Goal: Task Accomplishment & Management: Manage account settings

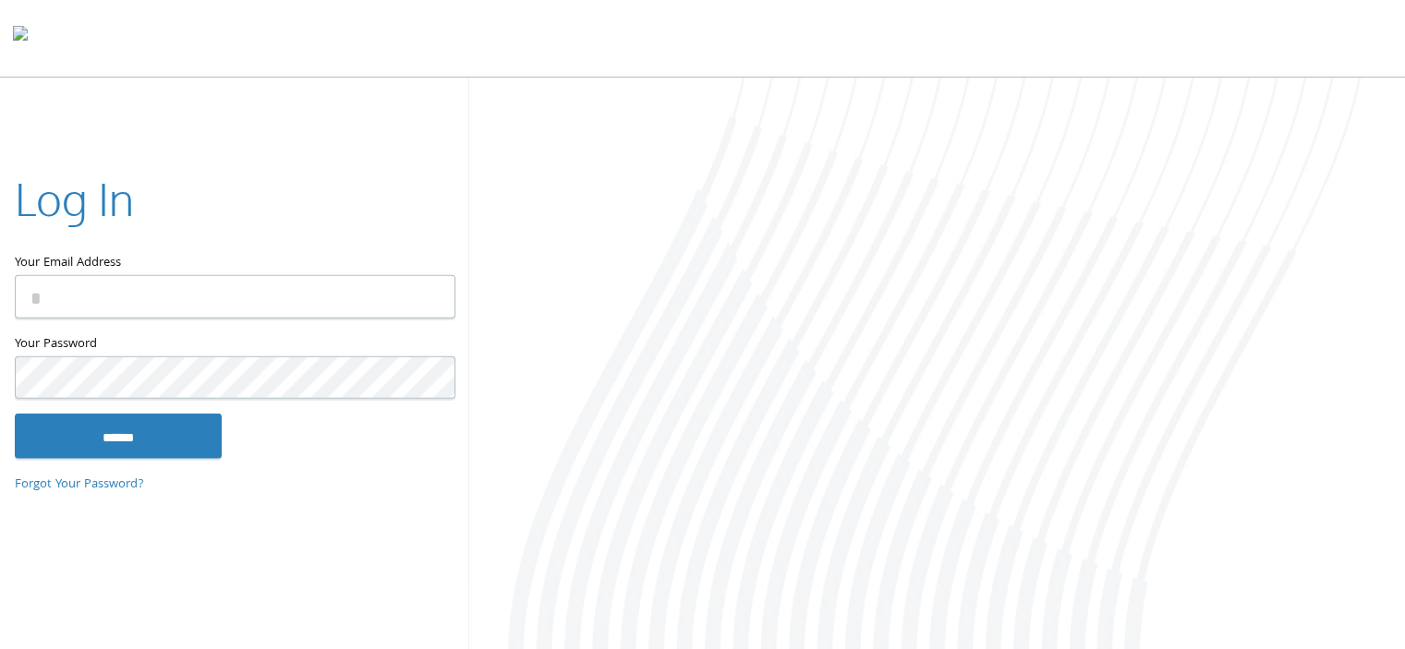
type input "**********"
click at [131, 474] on link "Forgot Your Password?" at bounding box center [79, 484] width 129 height 20
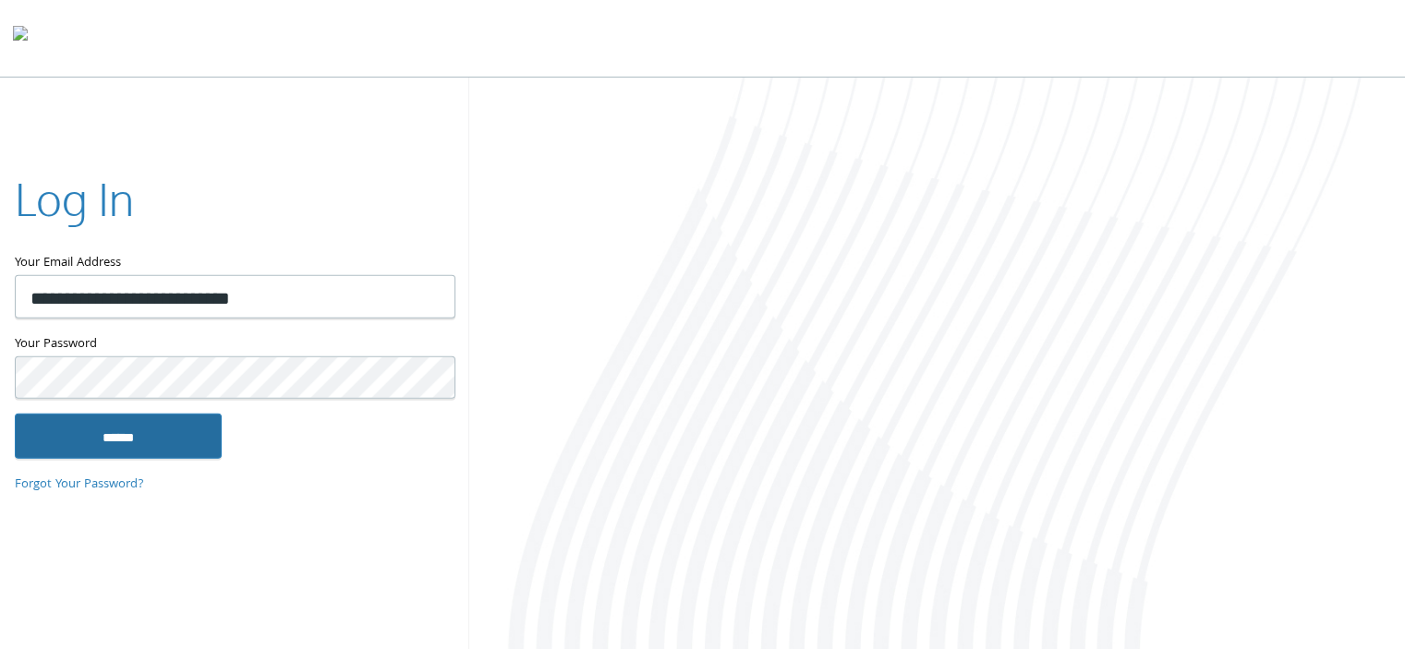
click at [127, 442] on input "******" at bounding box center [118, 436] width 207 height 44
